Goal: Check status: Check status

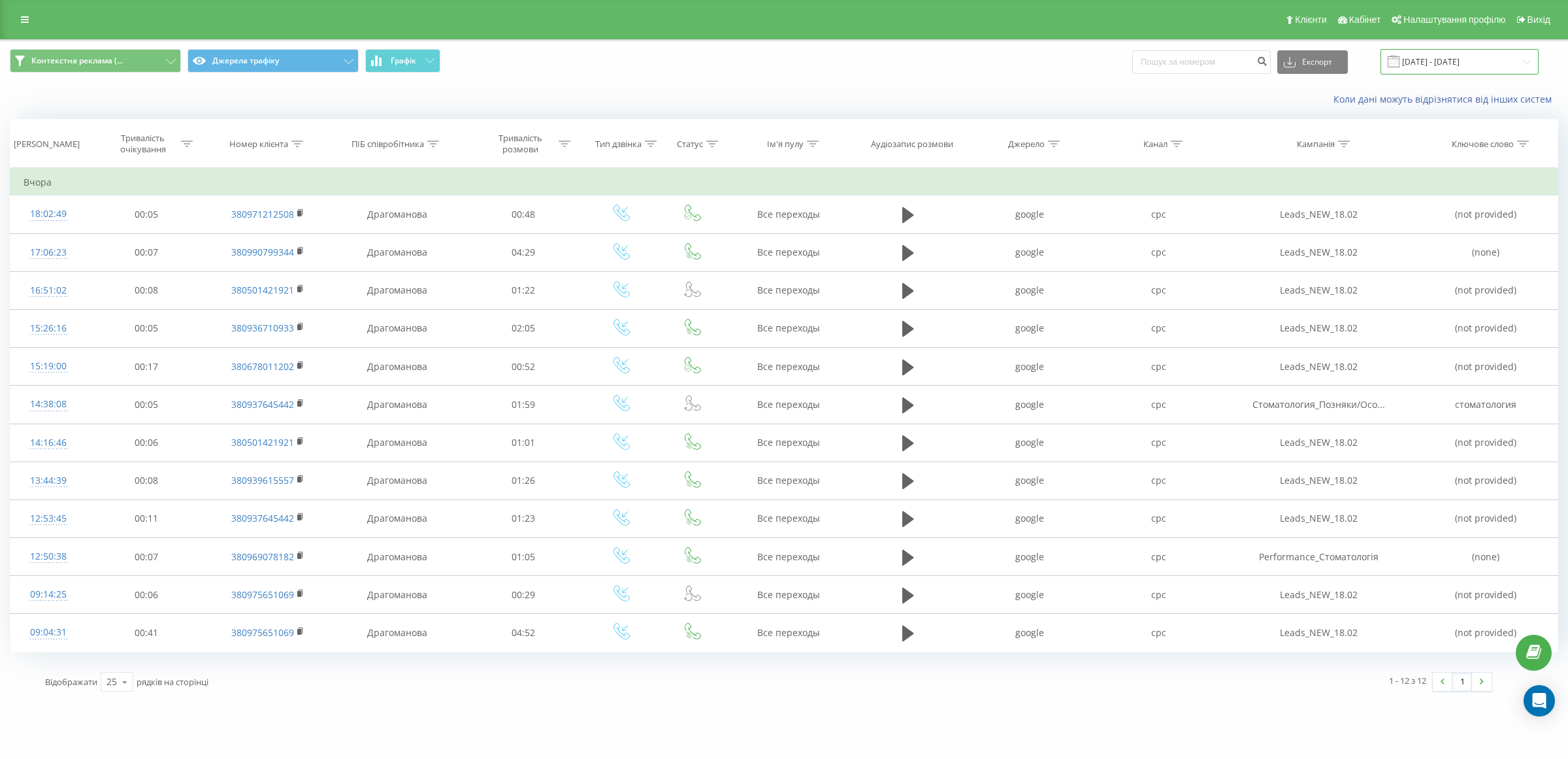
click at [1442, 64] on input "[DATE] - [DATE]" at bounding box center [1460, 62] width 158 height 26
click at [877, 57] on div "Контекстна реклама (... Джерела трафіку Графік Експорт .csv .xls .xlsx [DATE] -…" at bounding box center [784, 62] width 1549 height 26
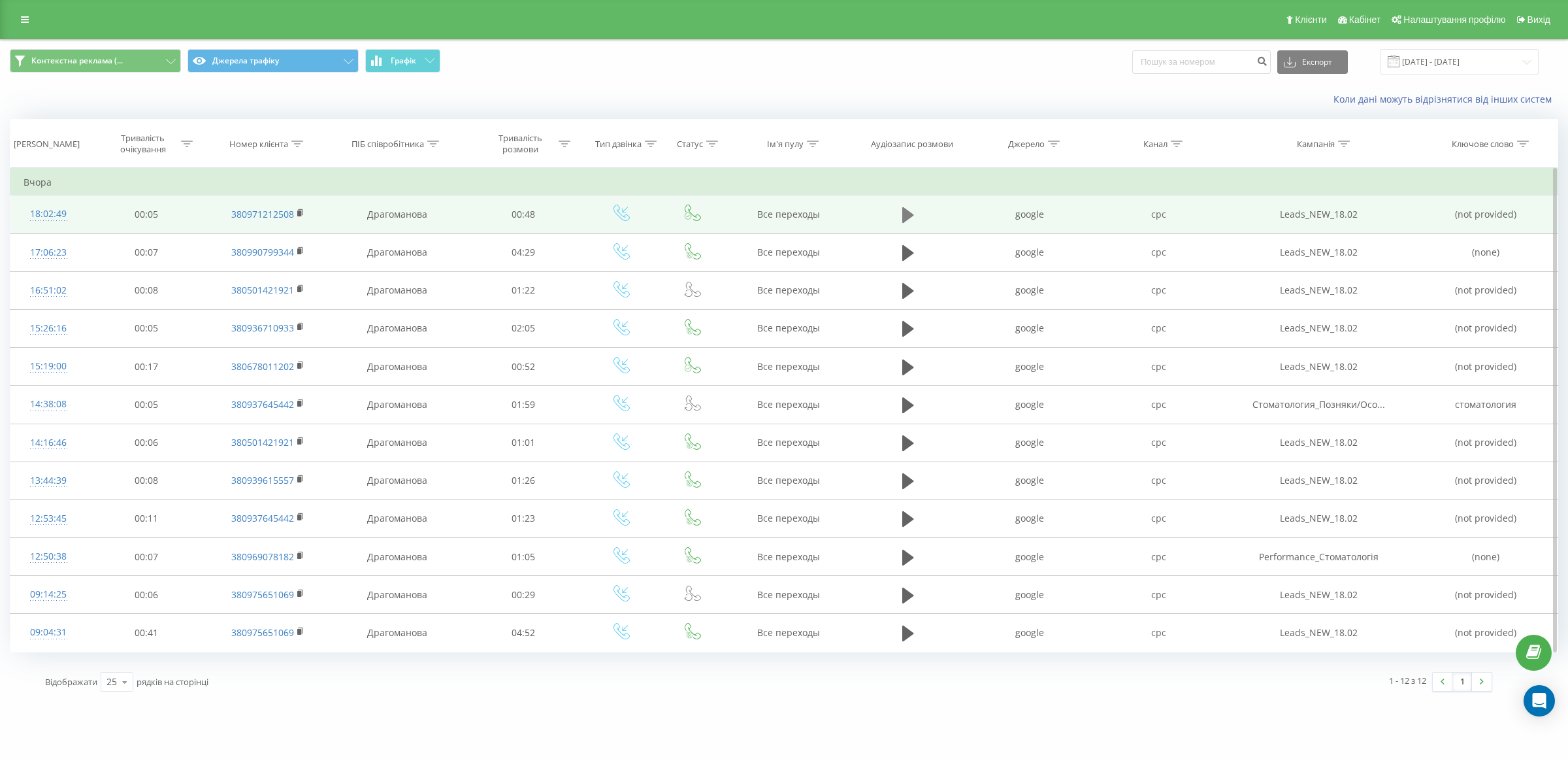
click at [906, 213] on icon at bounding box center [908, 215] width 12 height 16
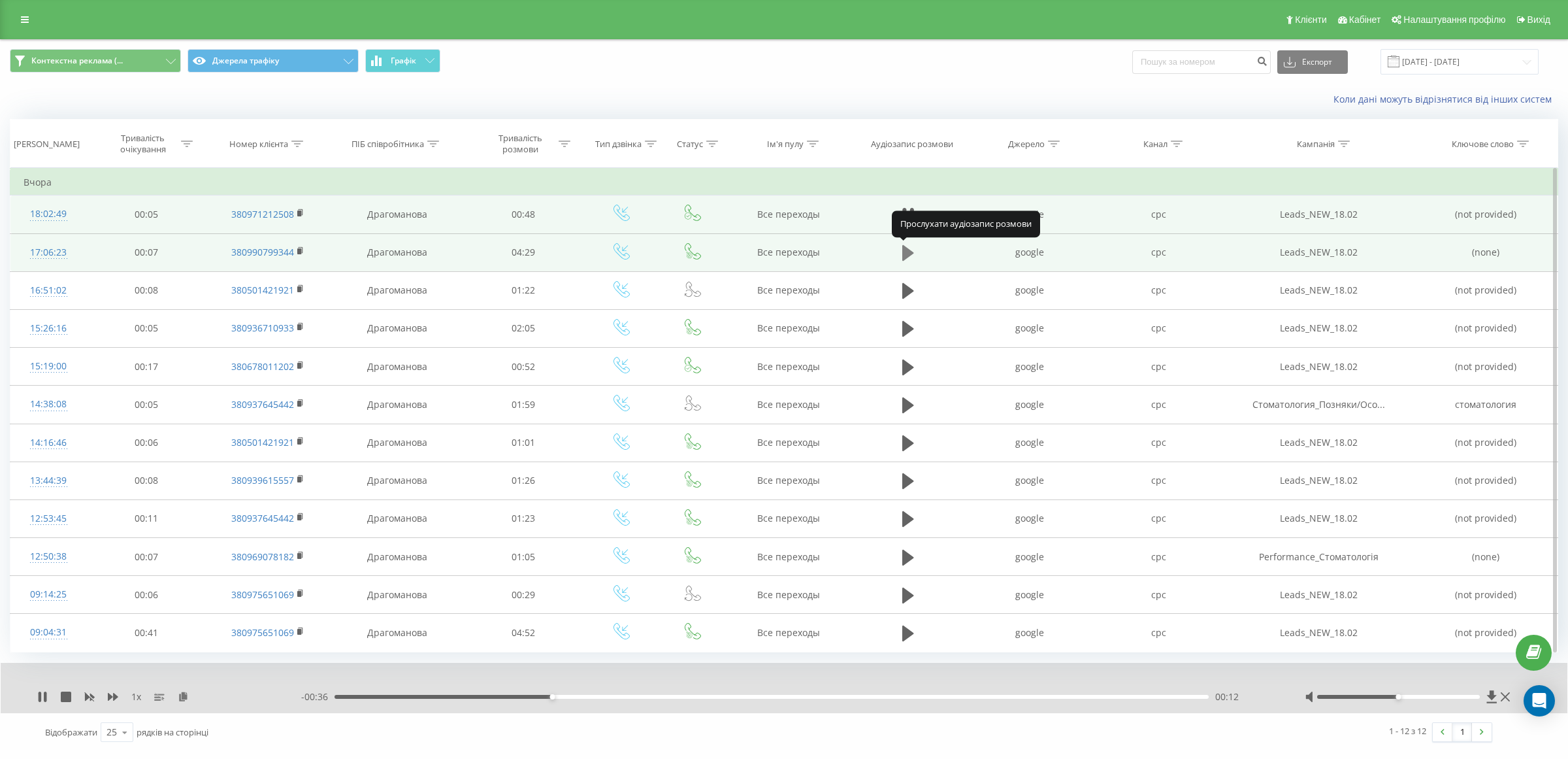
click at [907, 250] on icon at bounding box center [908, 253] width 12 height 16
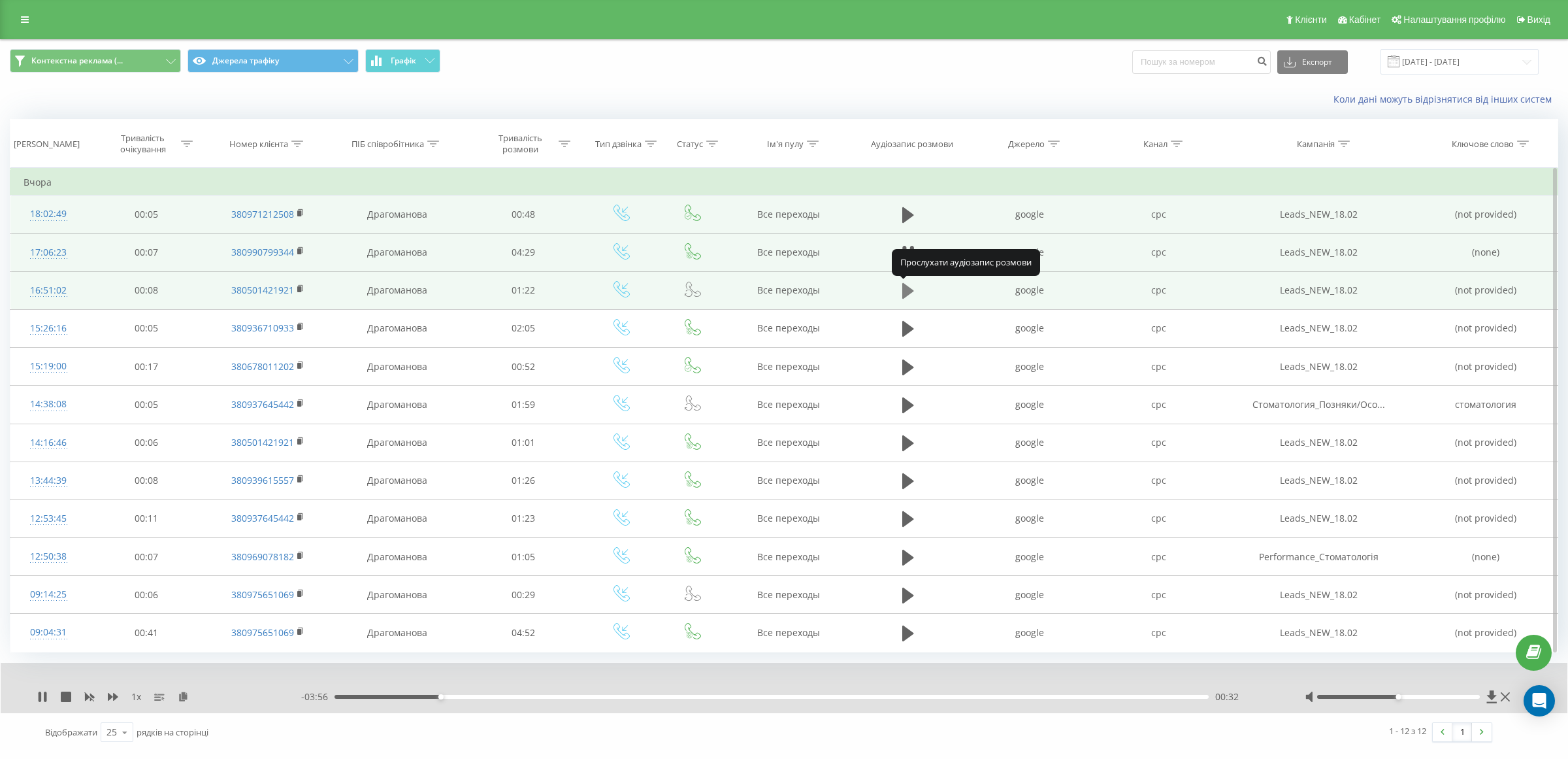
click at [906, 292] on icon at bounding box center [908, 291] width 12 height 16
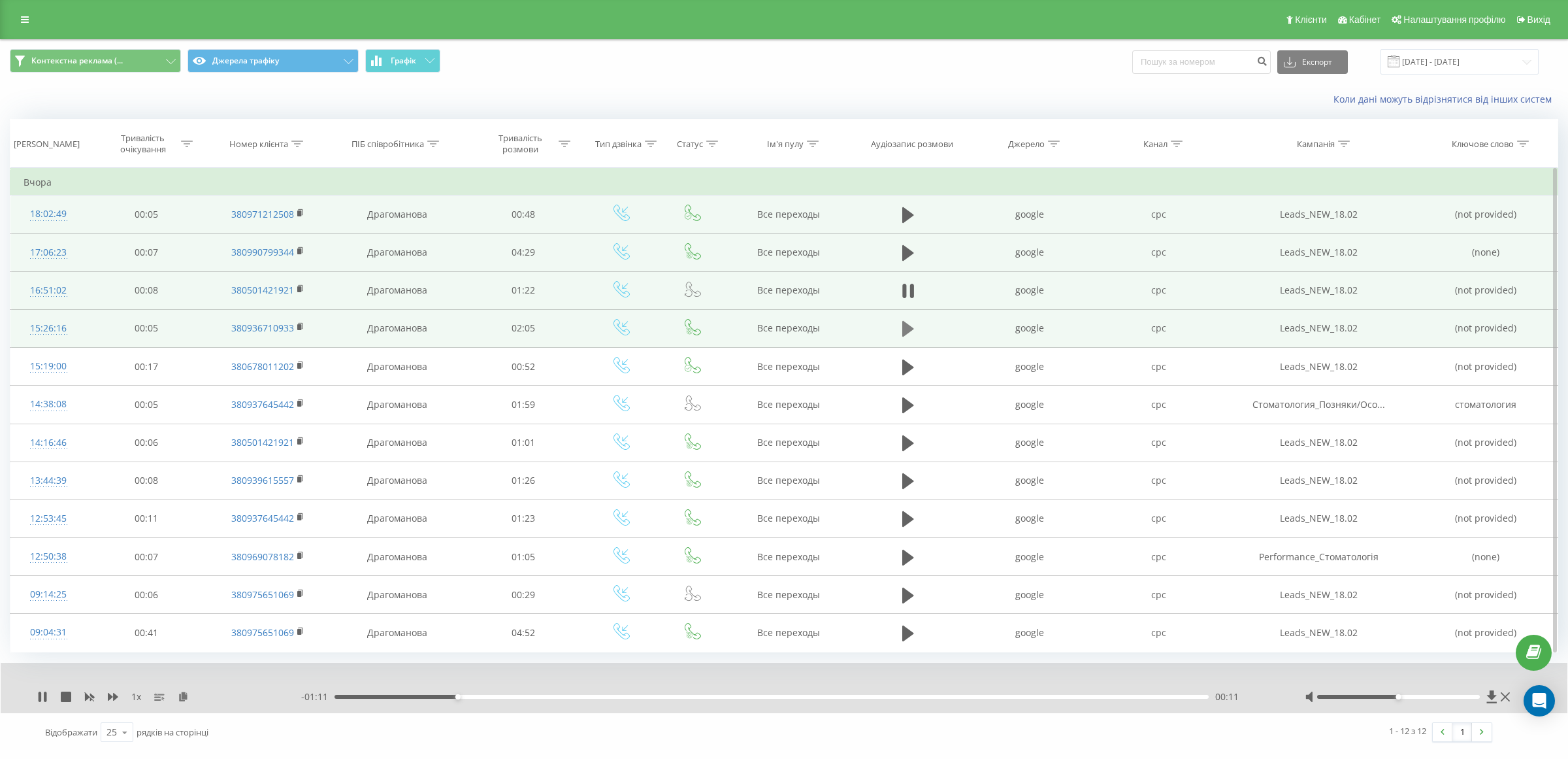
click at [906, 329] on icon at bounding box center [908, 329] width 12 height 16
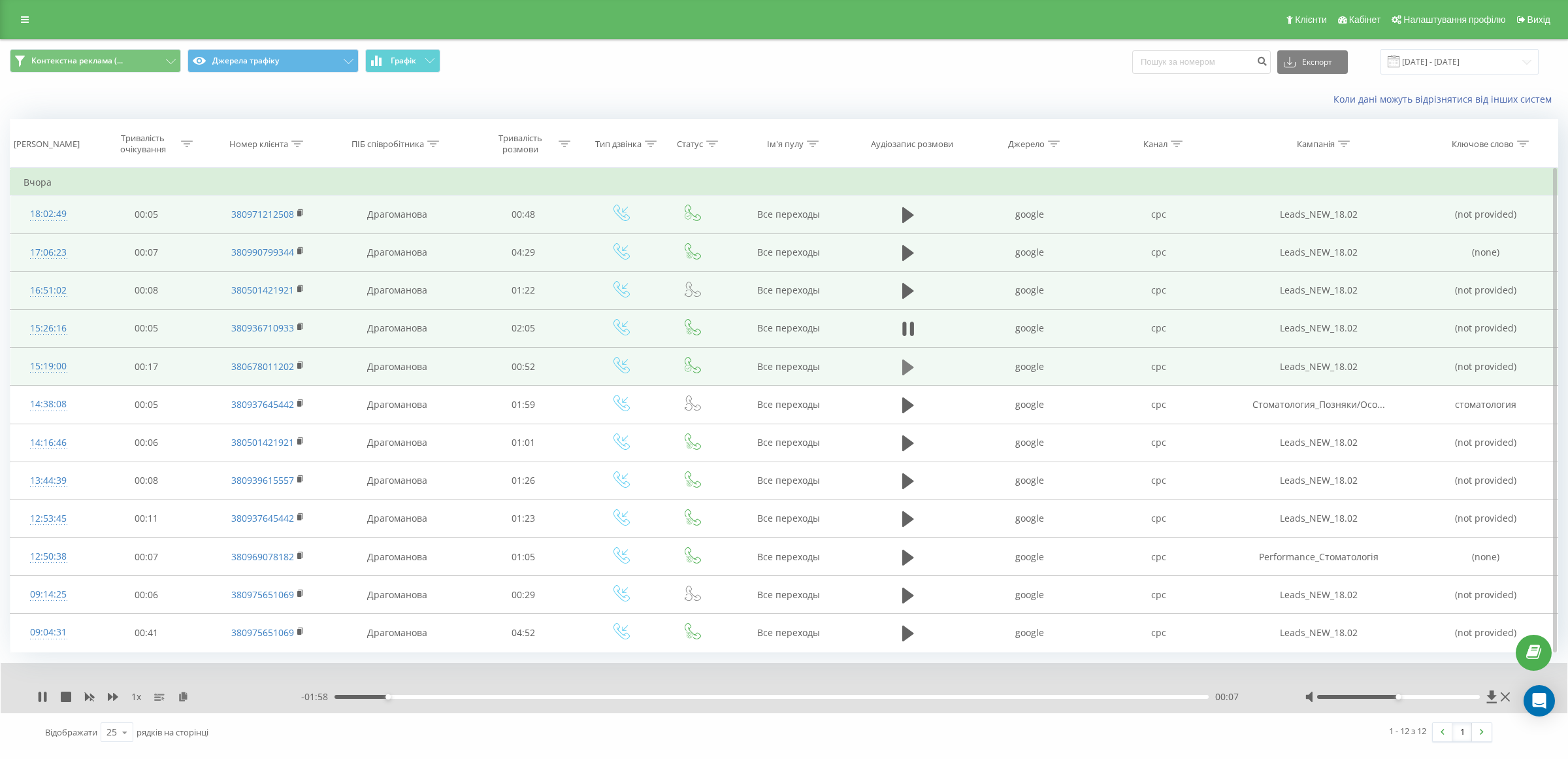
click at [906, 370] on icon at bounding box center [908, 367] width 12 height 16
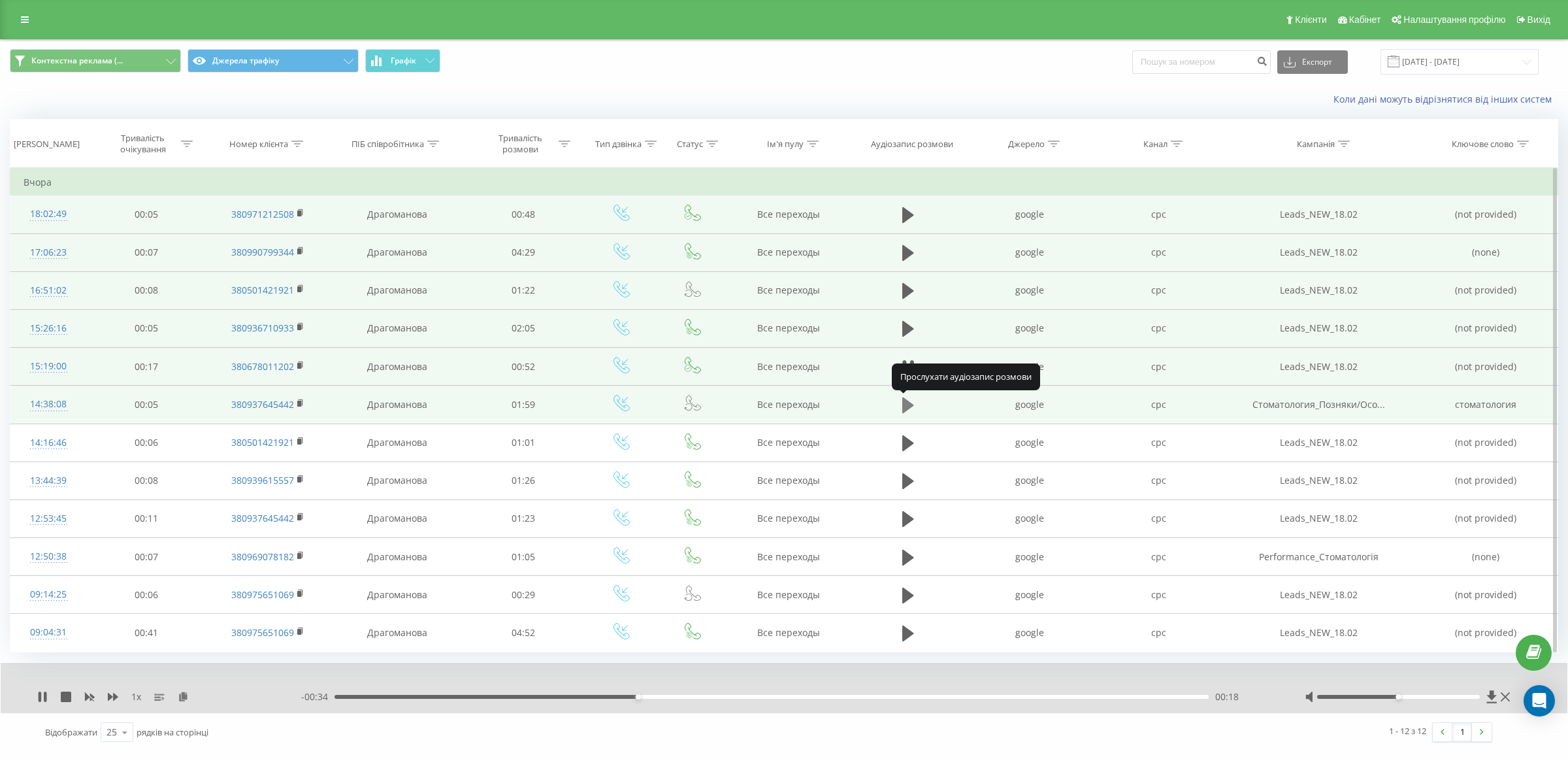
click at [905, 405] on icon at bounding box center [908, 405] width 12 height 16
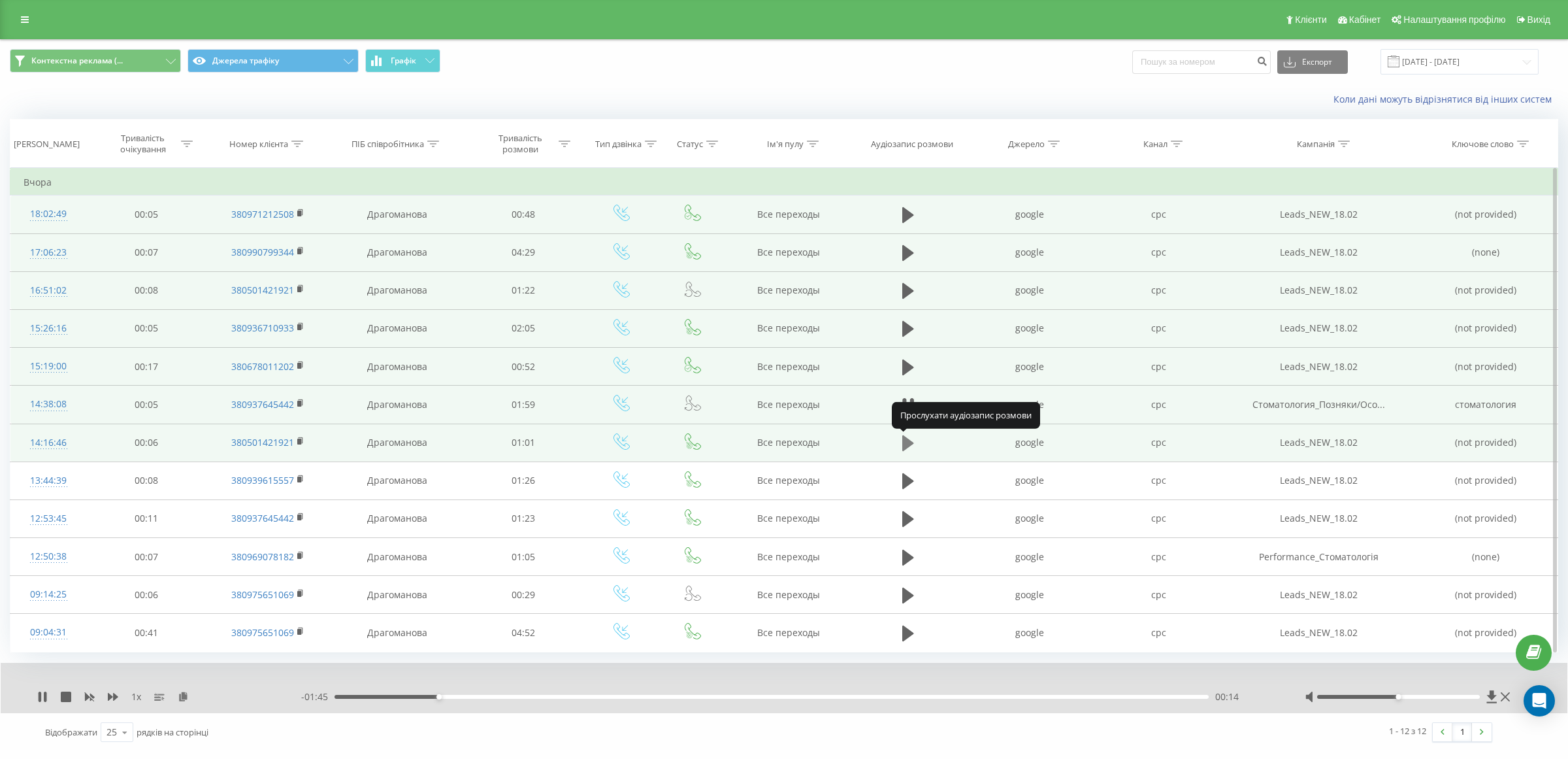
click at [907, 446] on icon at bounding box center [908, 443] width 12 height 16
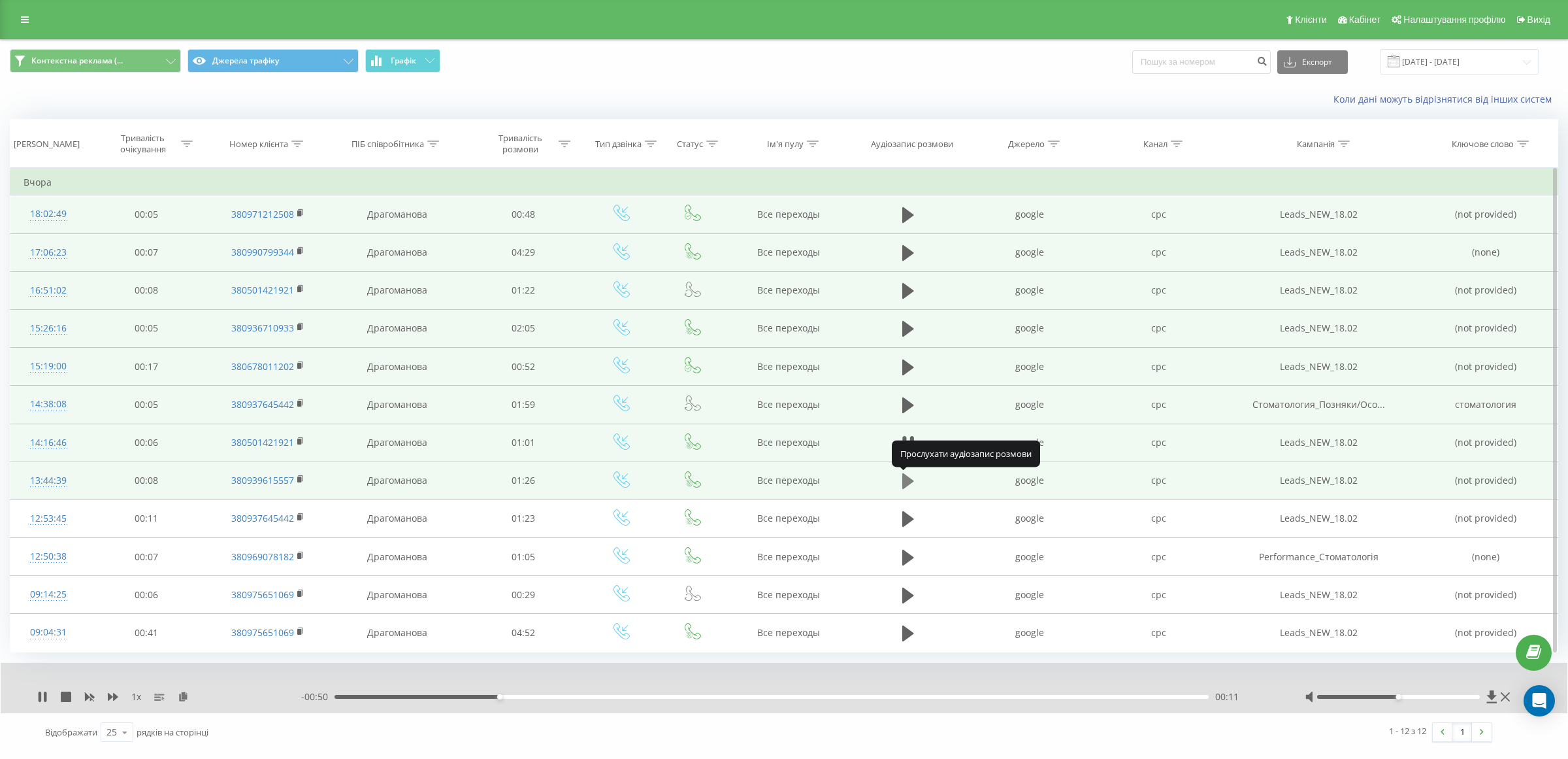
click at [902, 482] on icon at bounding box center [908, 481] width 12 height 18
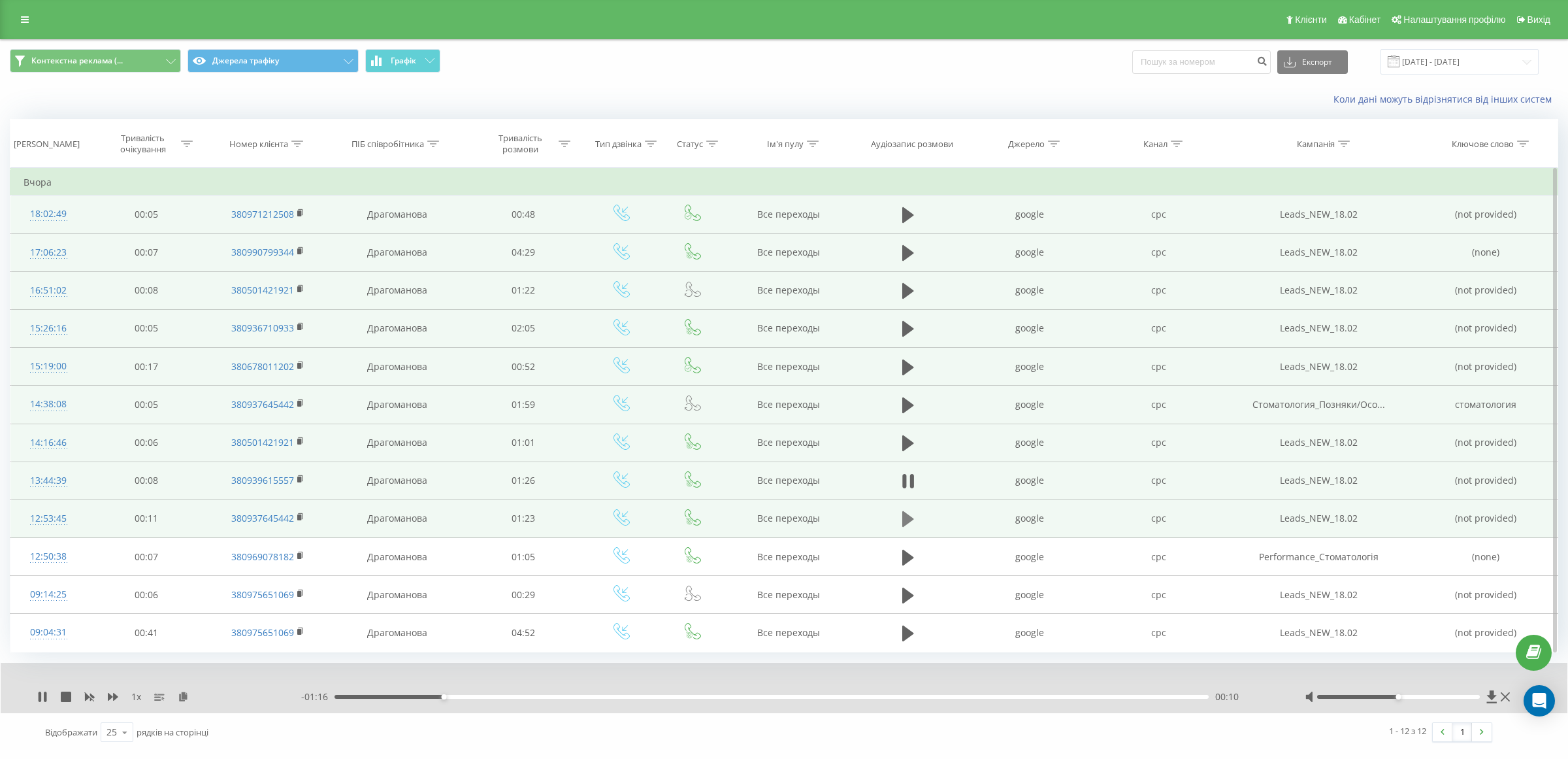
click at [907, 524] on icon at bounding box center [908, 519] width 12 height 16
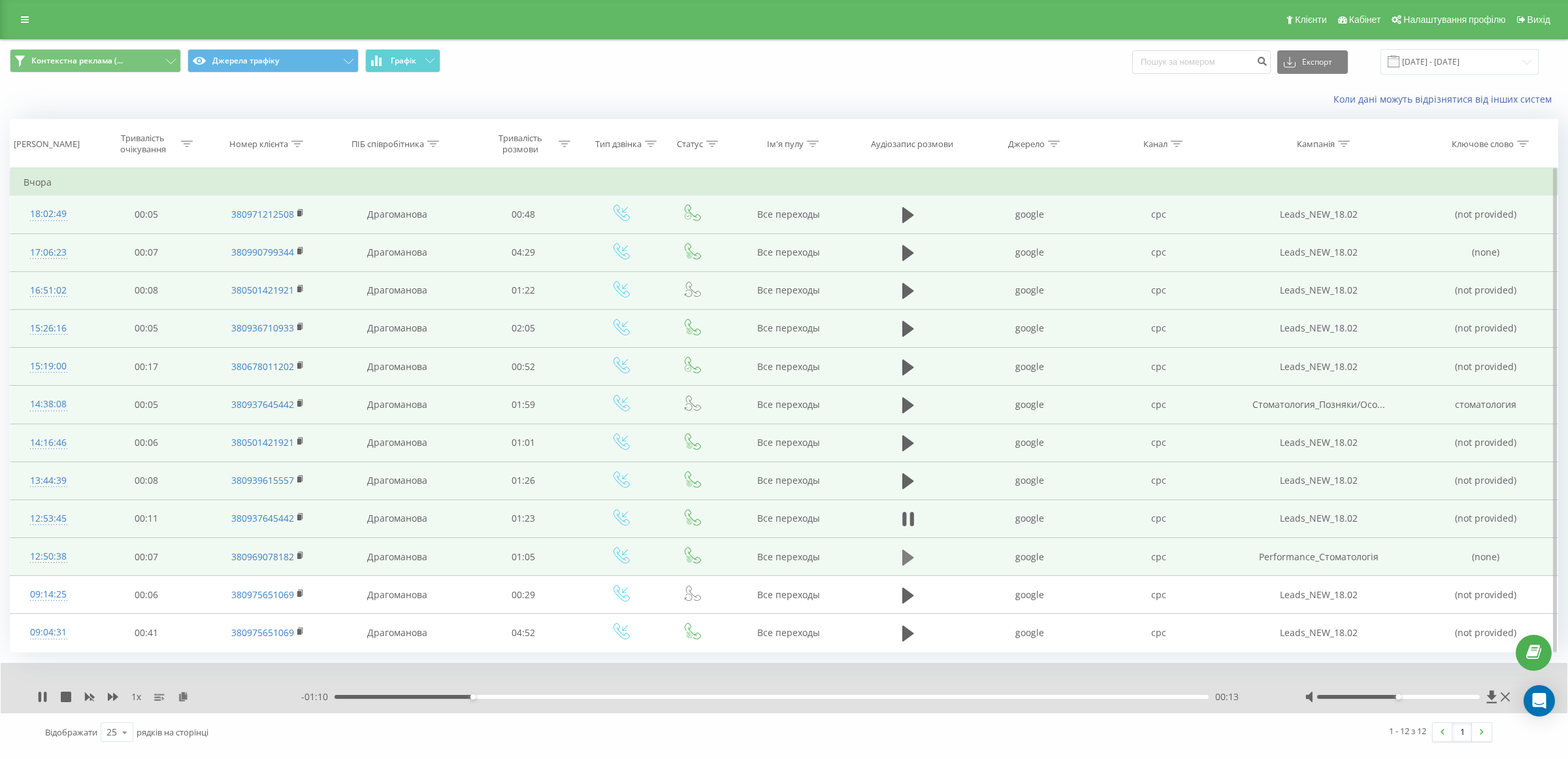
click at [907, 560] on icon at bounding box center [908, 556] width 12 height 16
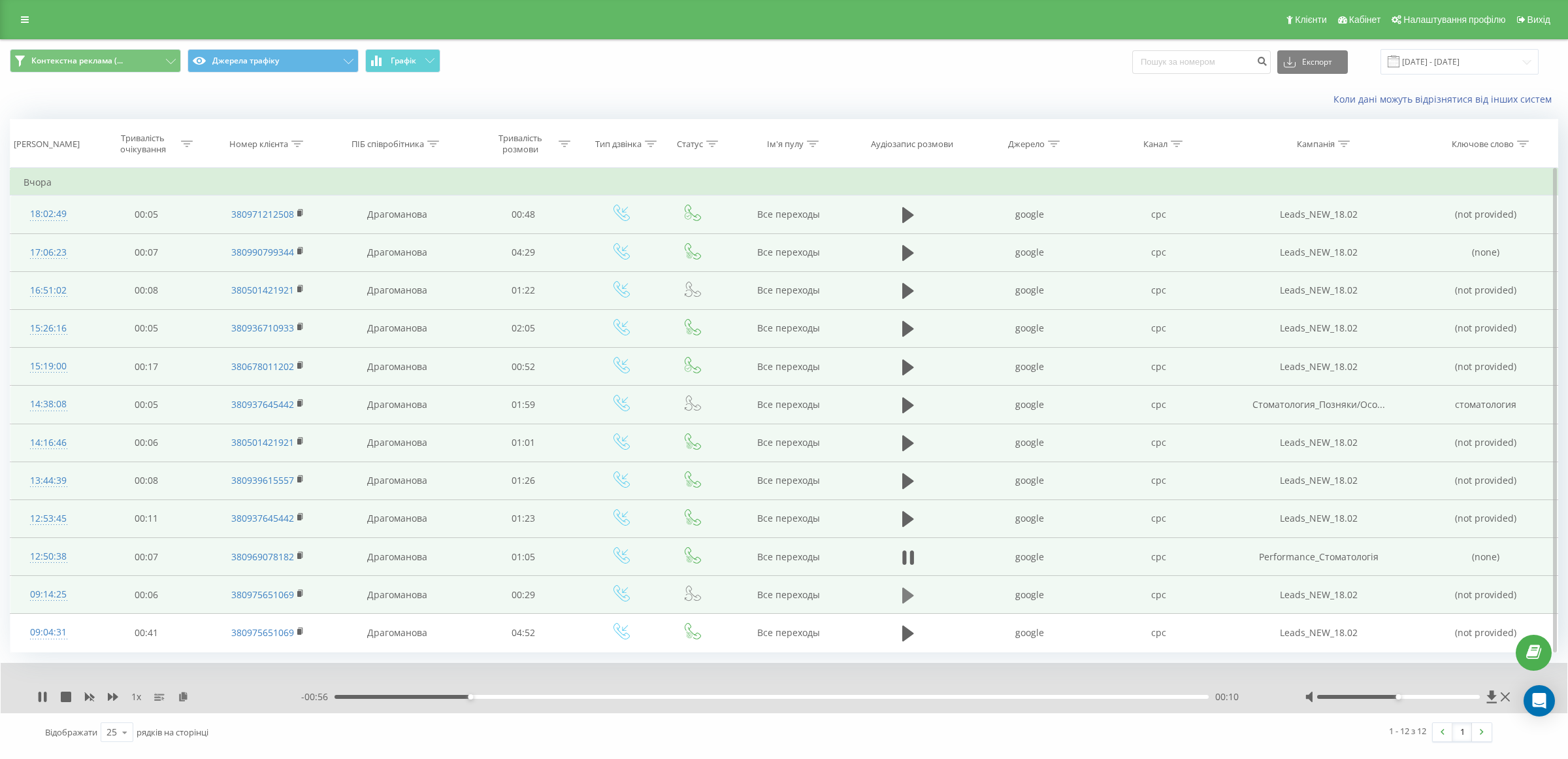
click at [903, 598] on icon at bounding box center [908, 595] width 12 height 16
click at [103, 61] on span "Контекстна реклама (..." at bounding box center [78, 61] width 91 height 11
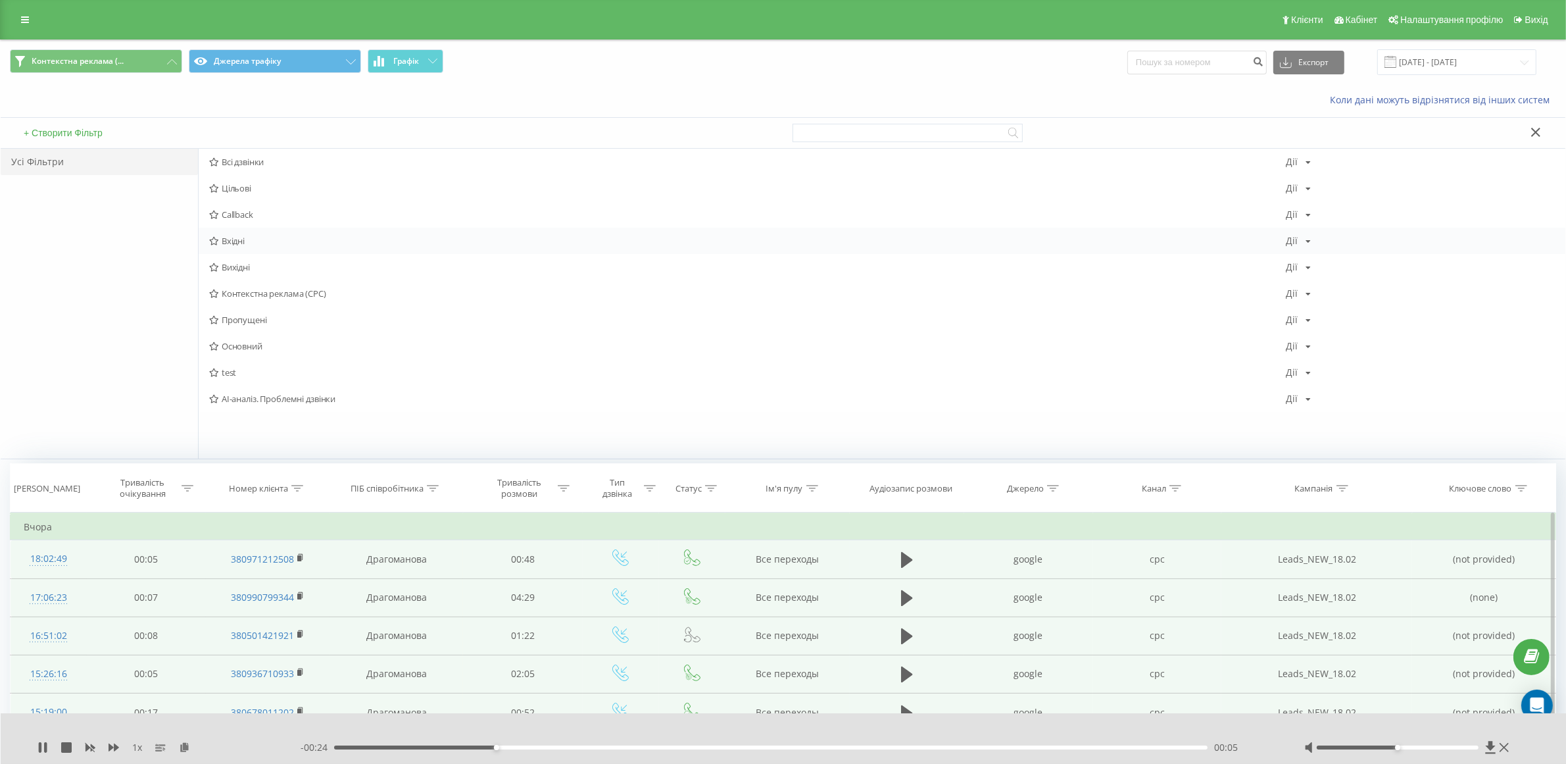
click at [222, 239] on span "Вхідні" at bounding box center [747, 240] width 1077 height 9
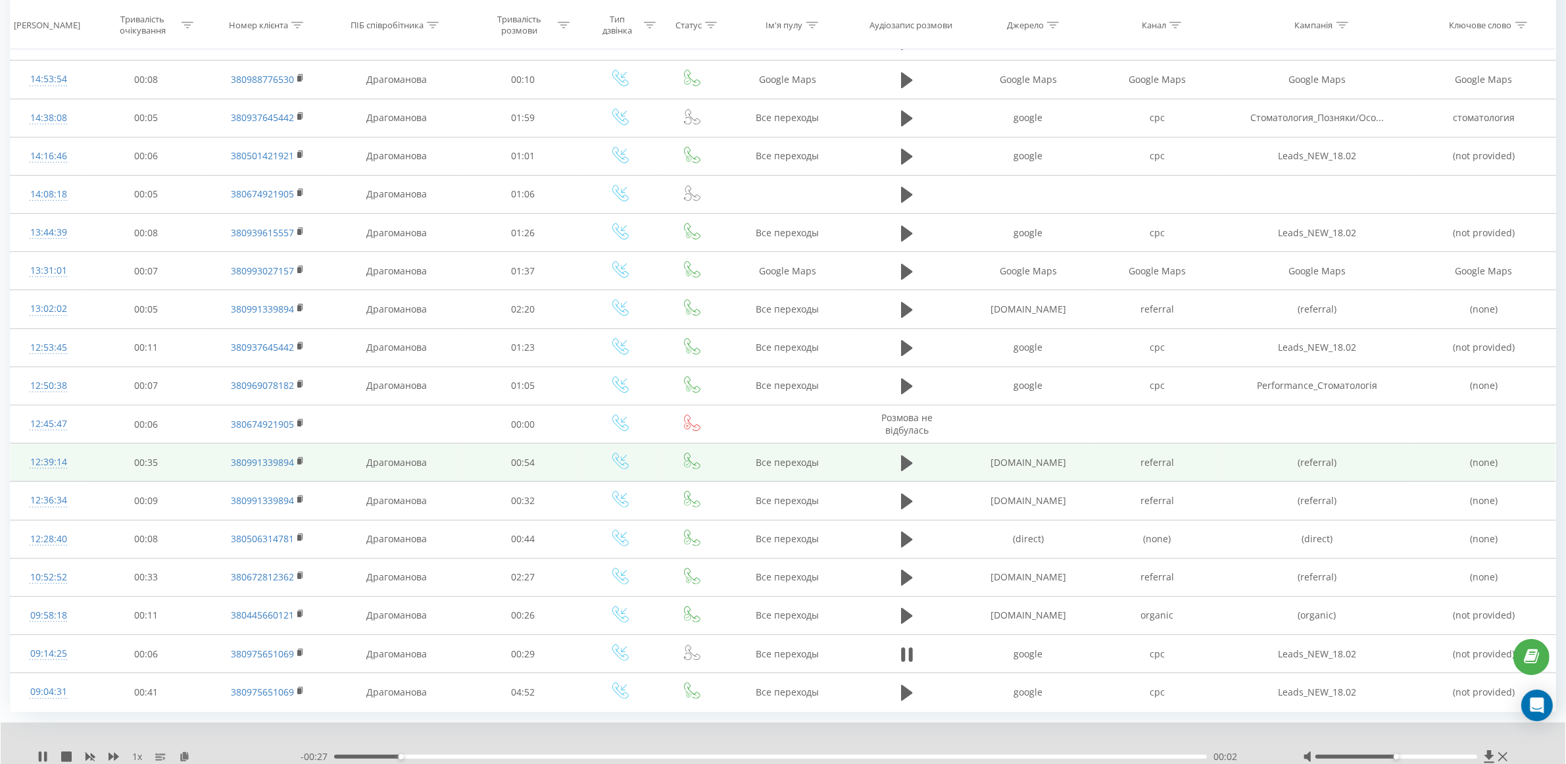
scroll to position [379, 0]
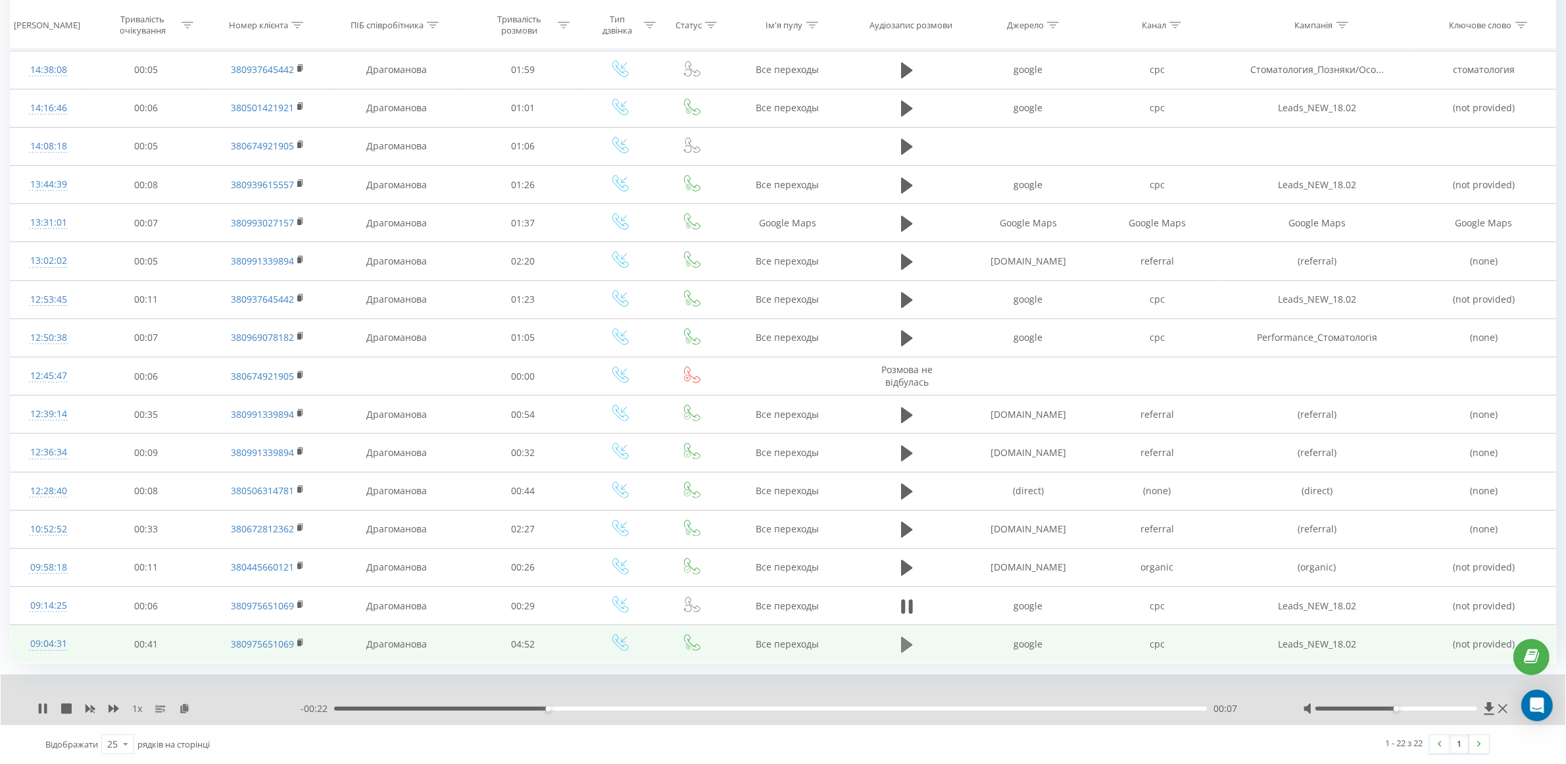
click at [902, 643] on icon at bounding box center [907, 645] width 12 height 16
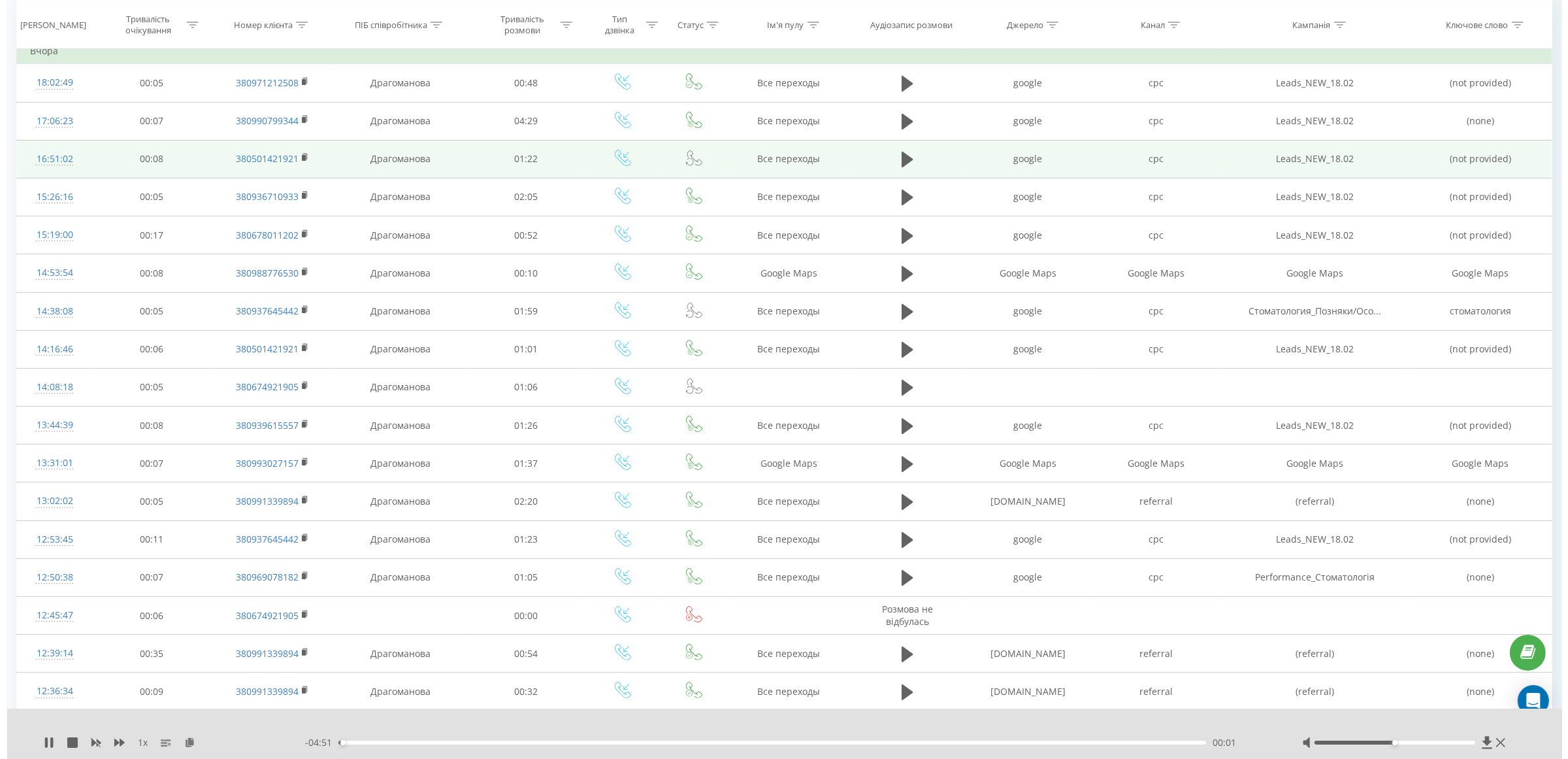
scroll to position [0, 0]
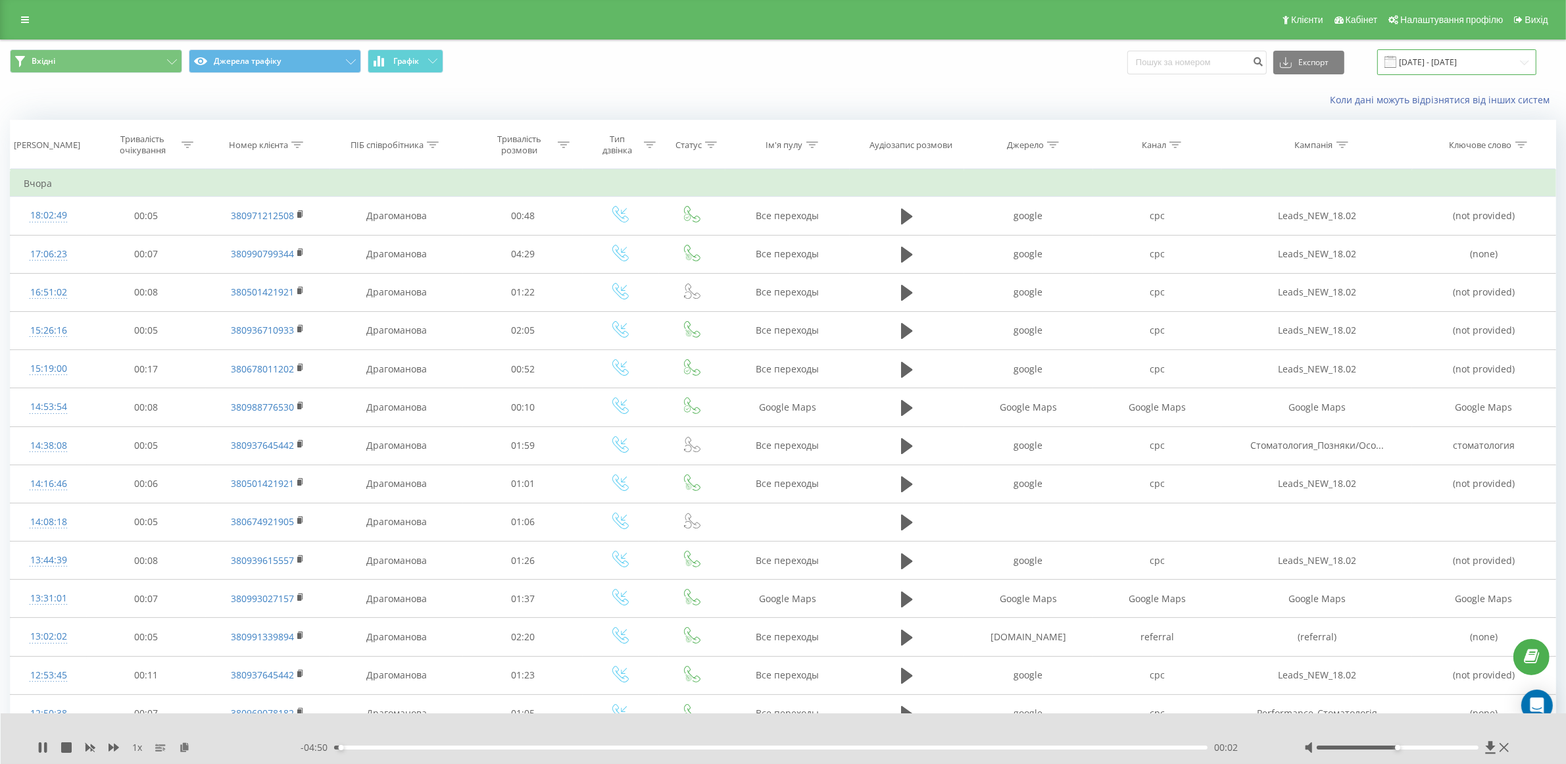
click at [1460, 62] on input "[DATE] - [DATE]" at bounding box center [1456, 62] width 159 height 26
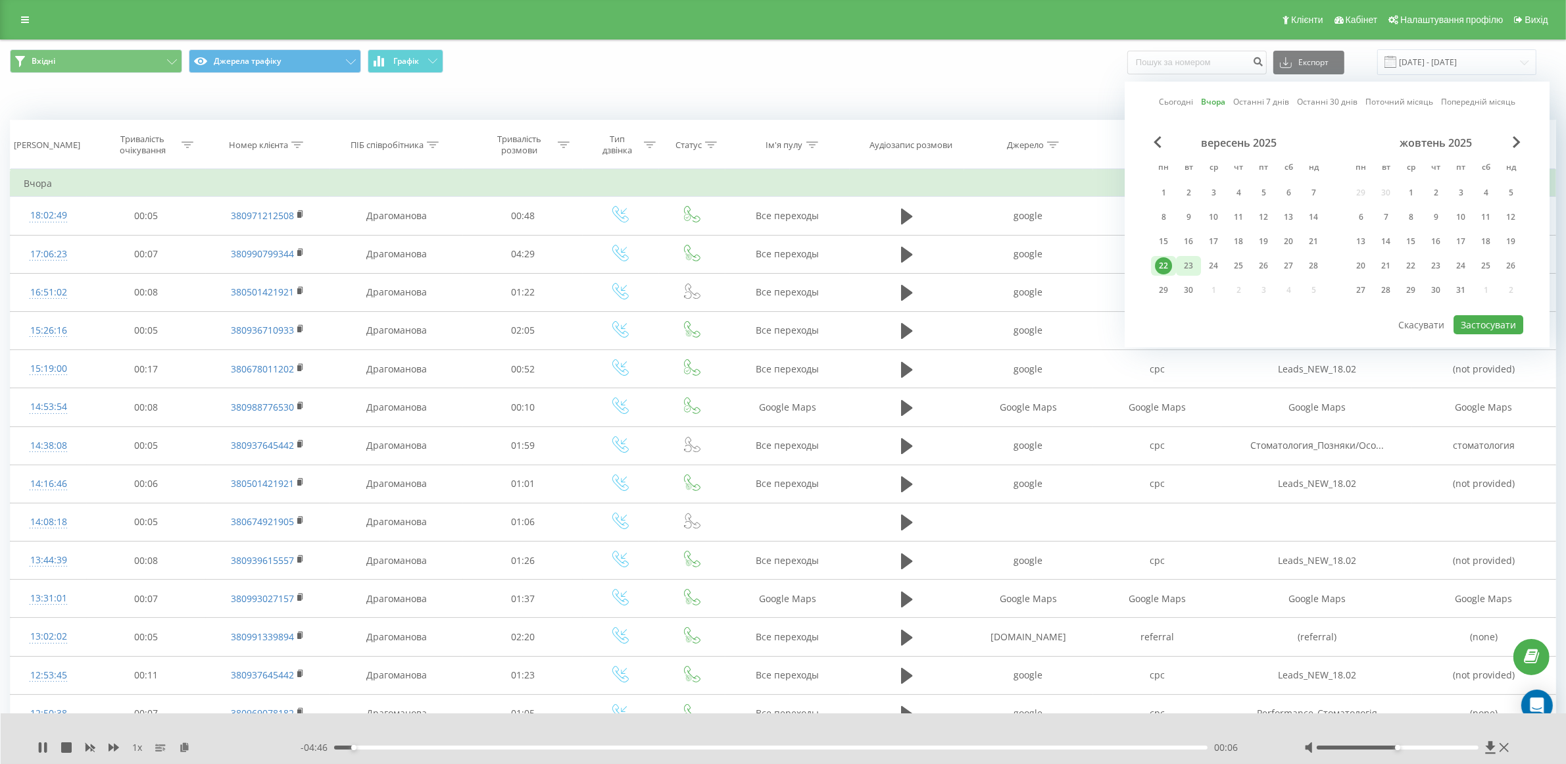
click at [1192, 262] on div "23" at bounding box center [1188, 265] width 17 height 17
click at [1190, 263] on div "23" at bounding box center [1188, 265] width 17 height 17
click at [1487, 318] on button "Застосувати" at bounding box center [1488, 324] width 70 height 19
type input "[DATE] - [DATE]"
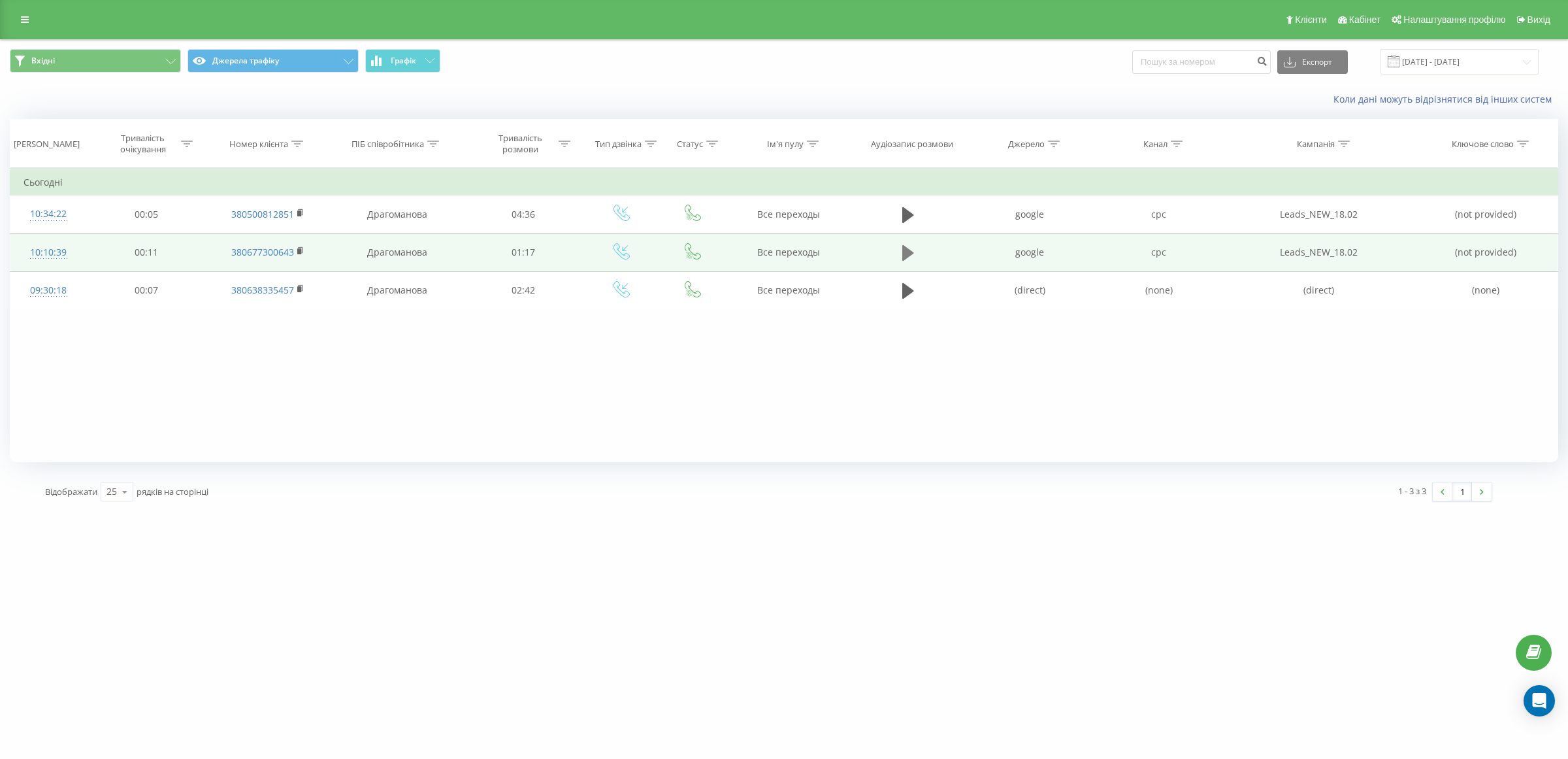
click at [907, 251] on icon at bounding box center [908, 253] width 12 height 16
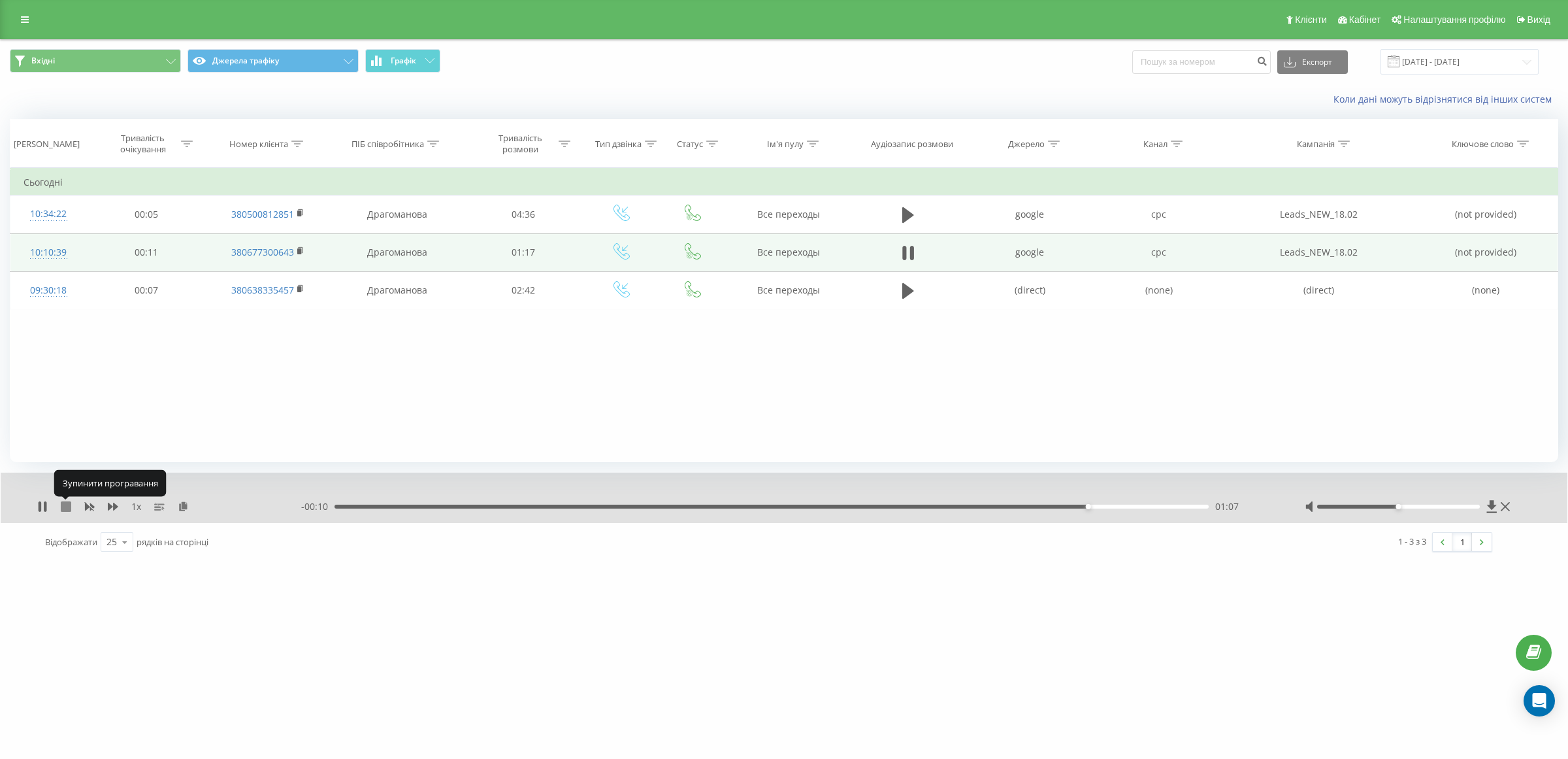
click at [66, 503] on icon at bounding box center [66, 506] width 11 height 11
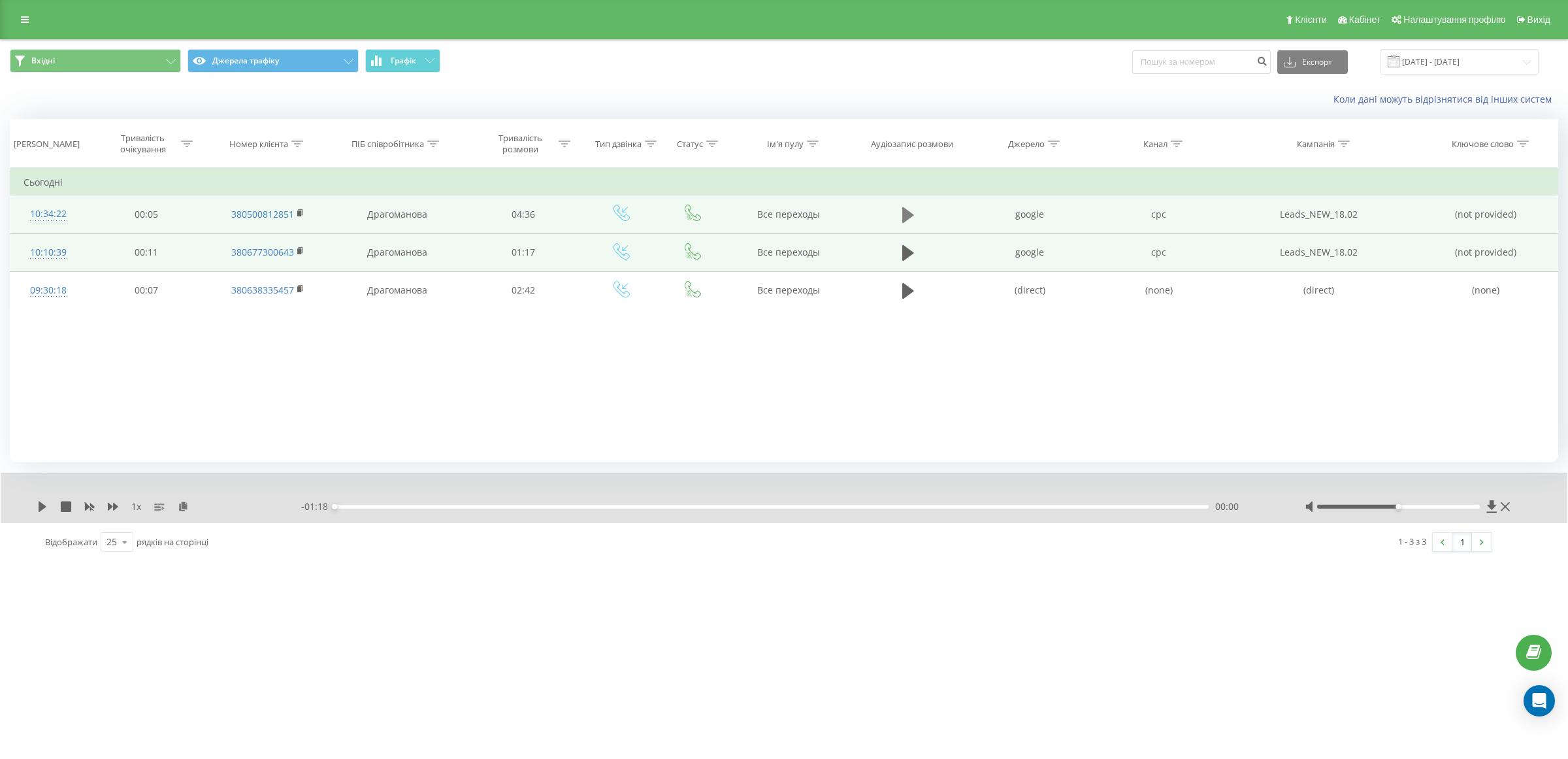
click at [905, 213] on icon at bounding box center [908, 215] width 12 height 16
click at [64, 507] on icon at bounding box center [66, 506] width 11 height 11
